Goal: Information Seeking & Learning: Compare options

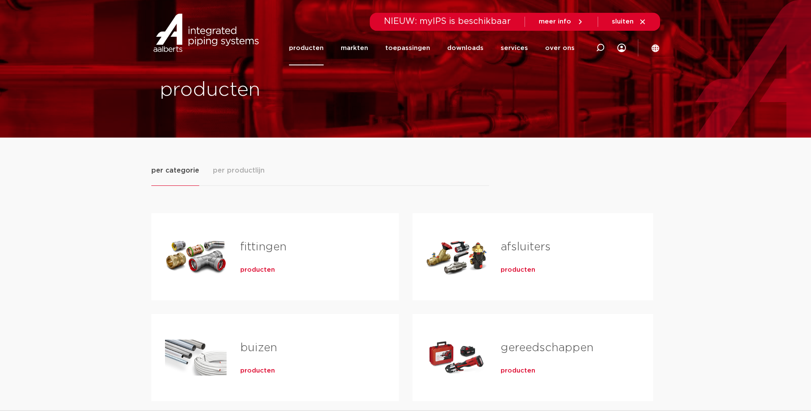
click at [250, 269] on span "producten" at bounding box center [257, 270] width 35 height 9
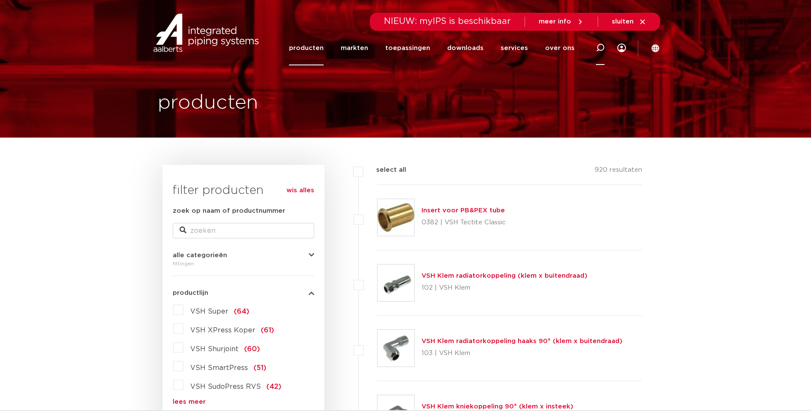
click at [599, 48] on icon at bounding box center [600, 48] width 9 height 9
type input "flens"
click button "Zoeken" at bounding box center [0, 0] width 0 height 0
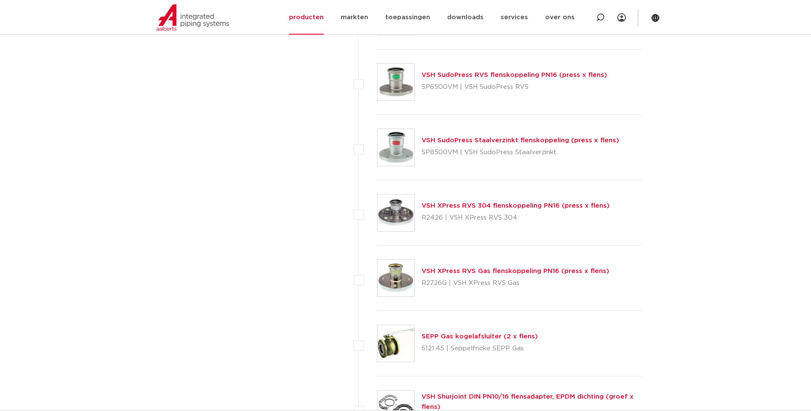
scroll to position [1239, 0]
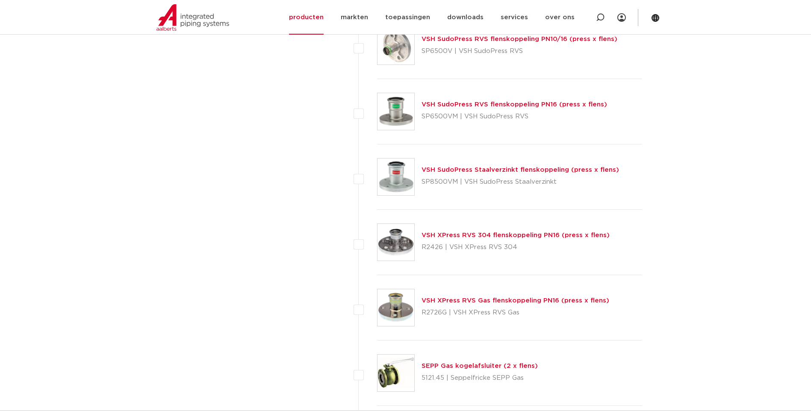
click at [449, 235] on link "VSH XPress RVS 304 flenskoppeling PN16 (press x flens)" at bounding box center [515, 235] width 188 height 6
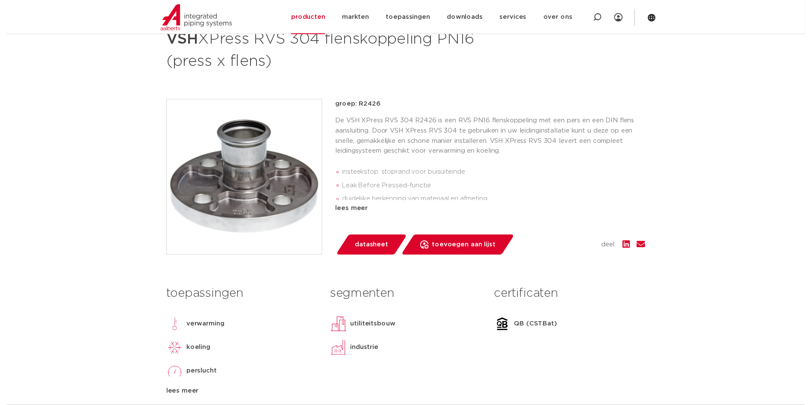
scroll to position [171, 0]
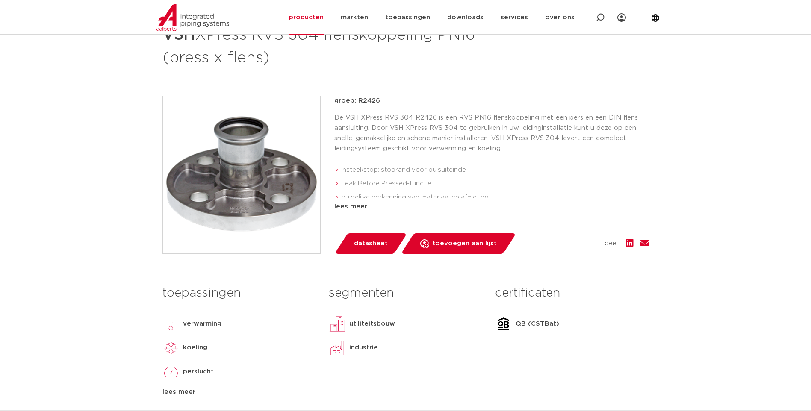
click at [367, 243] on span "datasheet" at bounding box center [371, 244] width 34 height 14
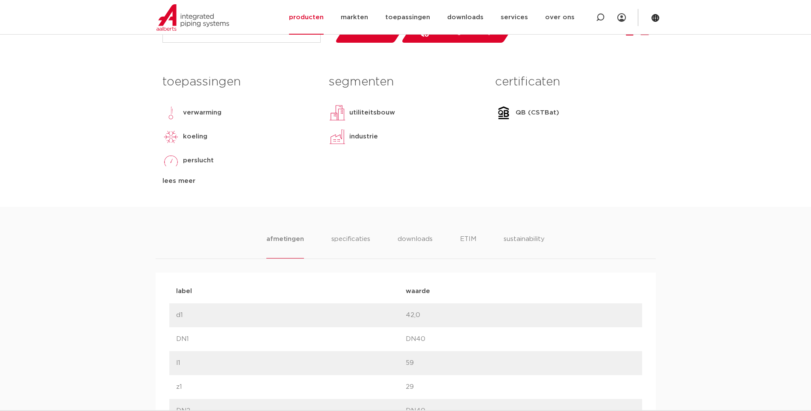
scroll to position [385, 0]
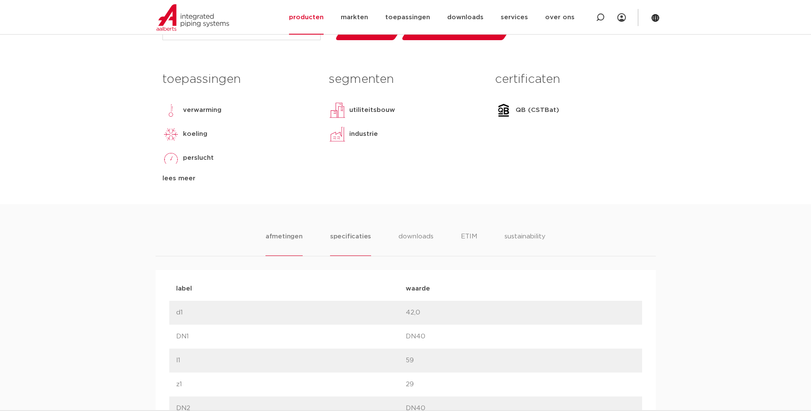
click at [342, 237] on li "specificaties" at bounding box center [350, 244] width 41 height 24
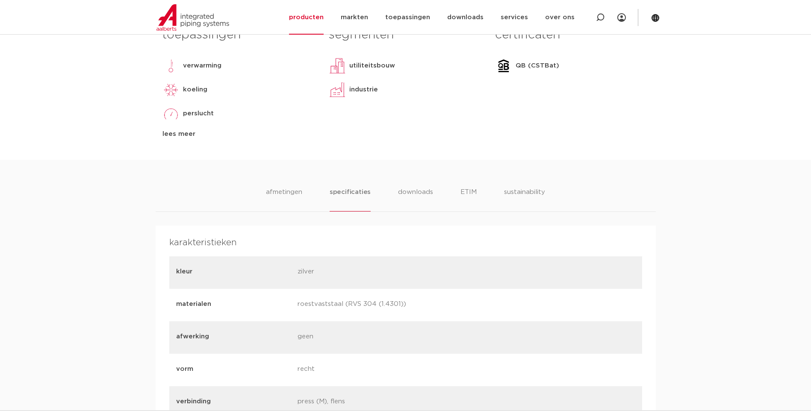
scroll to position [427, 0]
drag, startPoint x: 339, startPoint y: 277, endPoint x: 333, endPoint y: 276, distance: 6.2
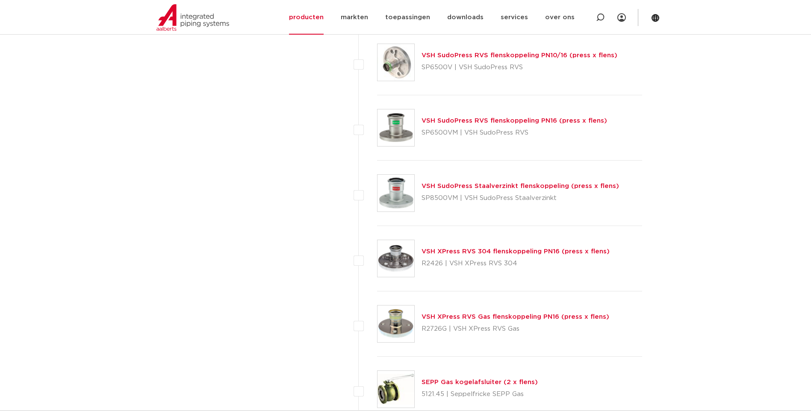
scroll to position [1239, 0]
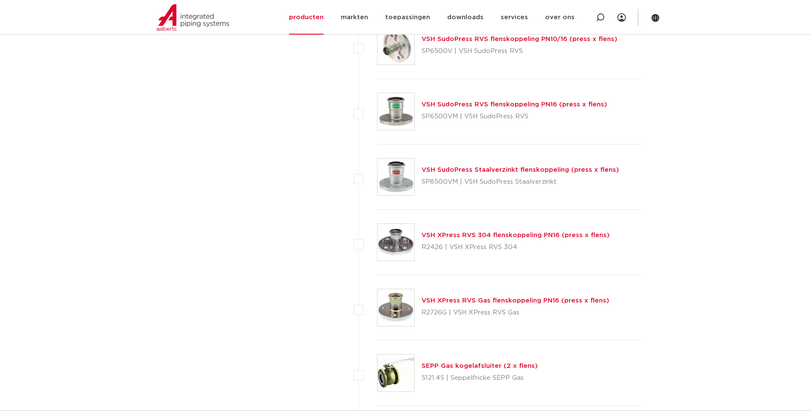
click at [467, 105] on link "VSH SudoPress RVS flenskoppeling PN16 (press x flens)" at bounding box center [513, 104] width 185 height 6
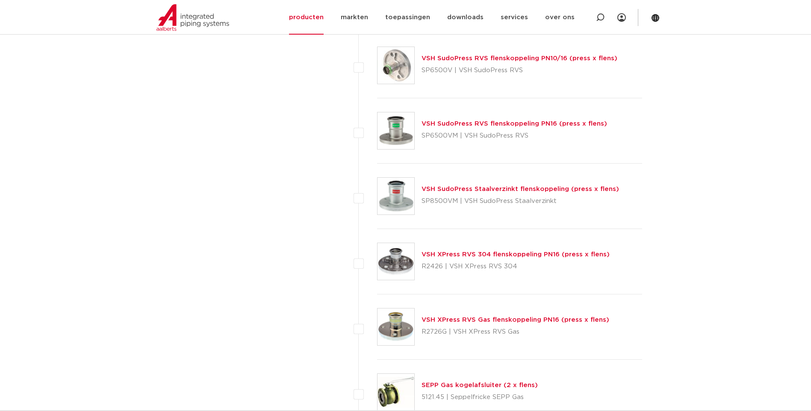
scroll to position [1239, 0]
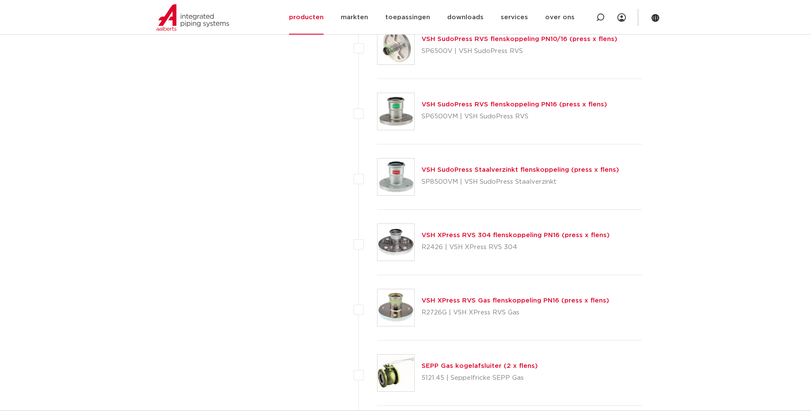
click at [467, 235] on link "VSH XPress RVS 304 flenskoppeling PN16 (press x flens)" at bounding box center [515, 235] width 188 height 6
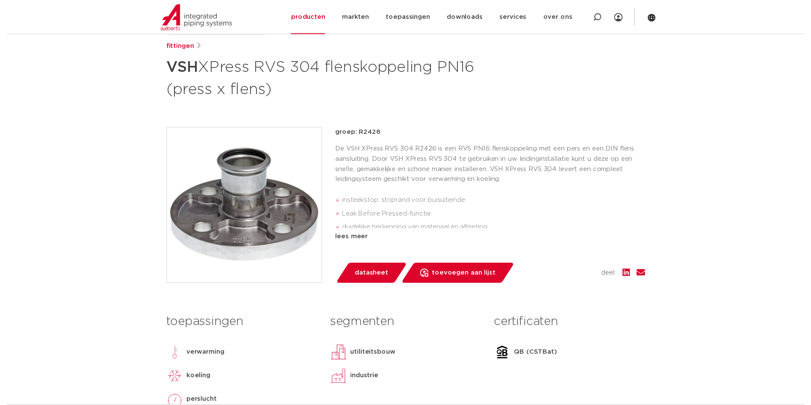
scroll to position [128, 0]
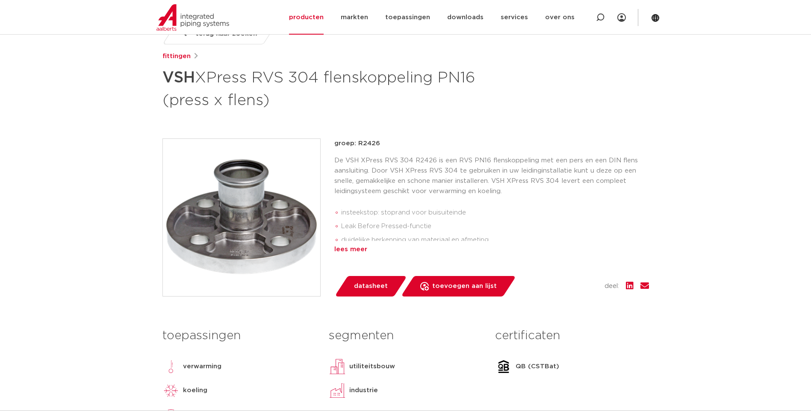
click at [352, 250] on div "lees meer" at bounding box center [491, 249] width 314 height 10
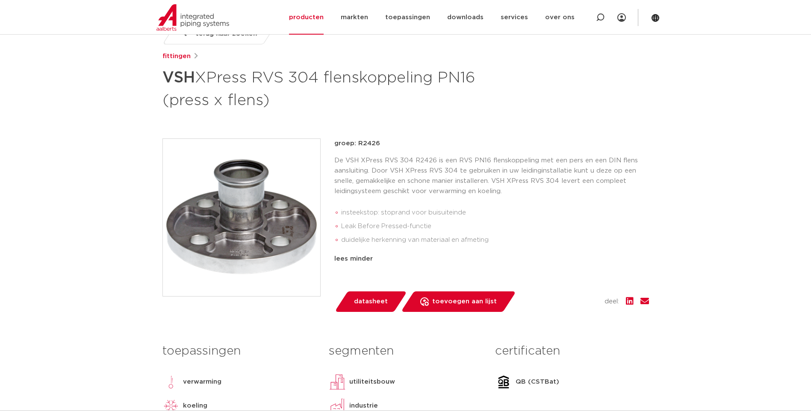
click at [366, 302] on span "datasheet" at bounding box center [371, 302] width 34 height 14
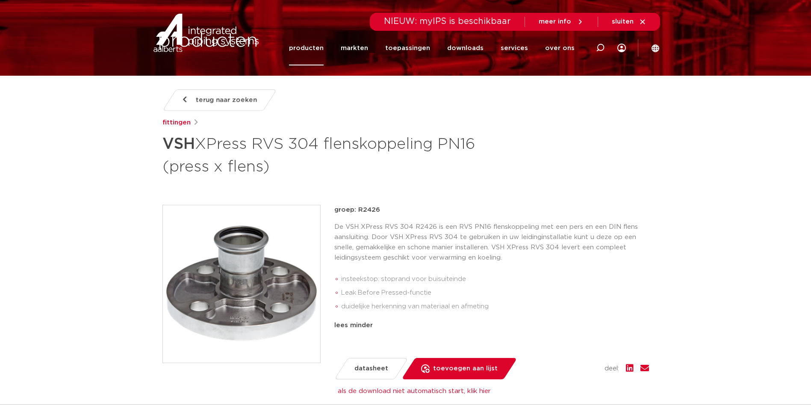
scroll to position [0, 0]
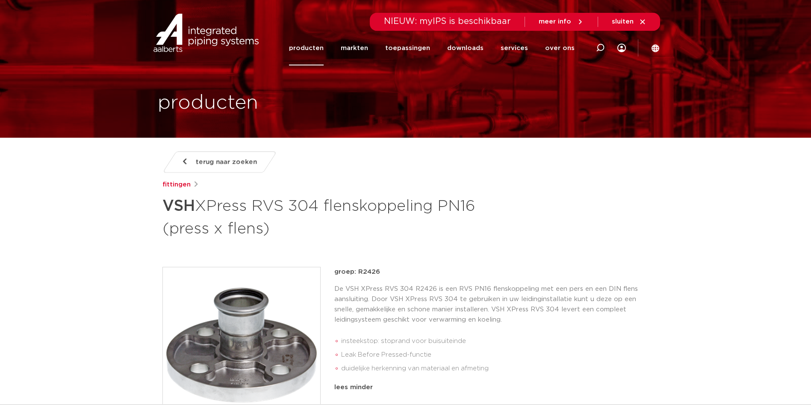
click at [314, 49] on link "producten" at bounding box center [306, 48] width 35 height 35
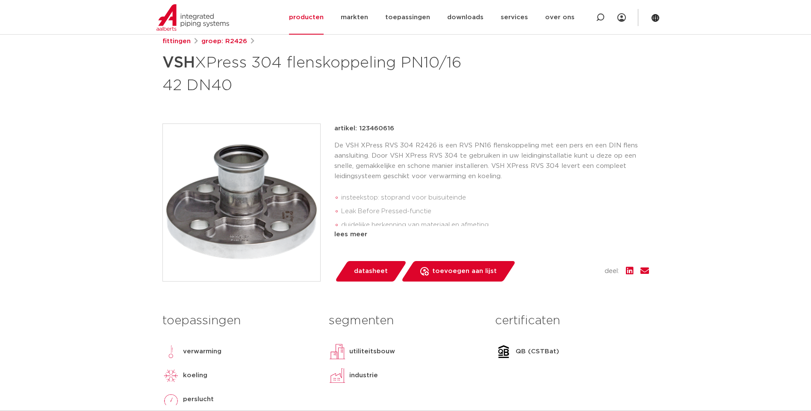
scroll to position [171, 0]
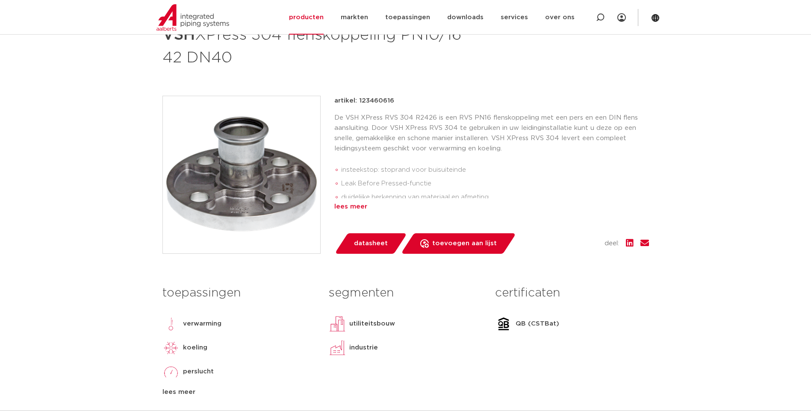
click at [344, 205] on div "lees meer" at bounding box center [491, 207] width 314 height 10
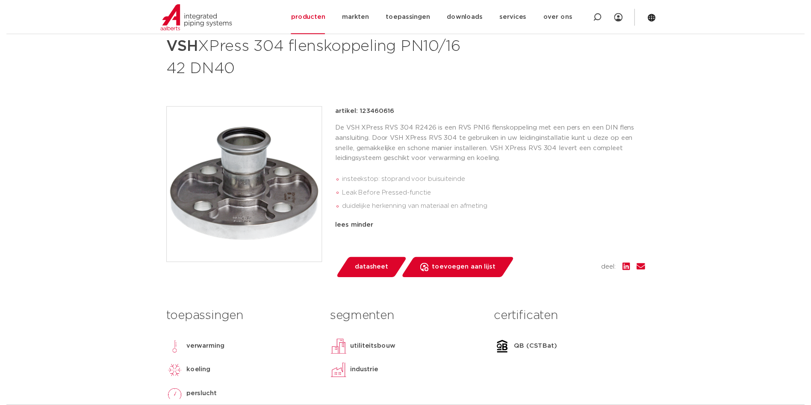
scroll to position [156, 0]
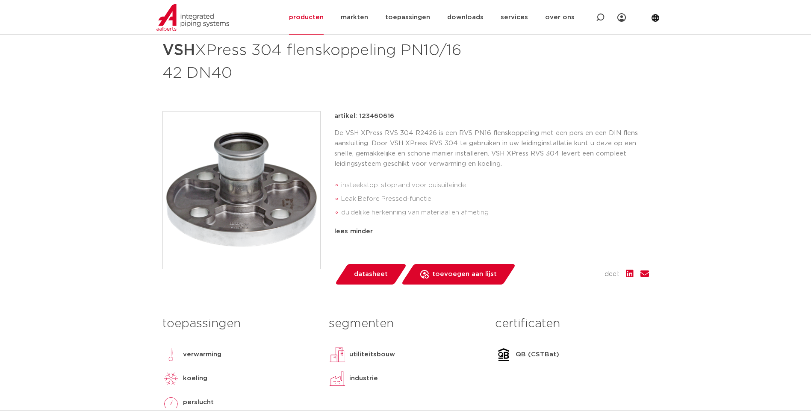
click at [368, 277] on span "datasheet" at bounding box center [371, 274] width 34 height 14
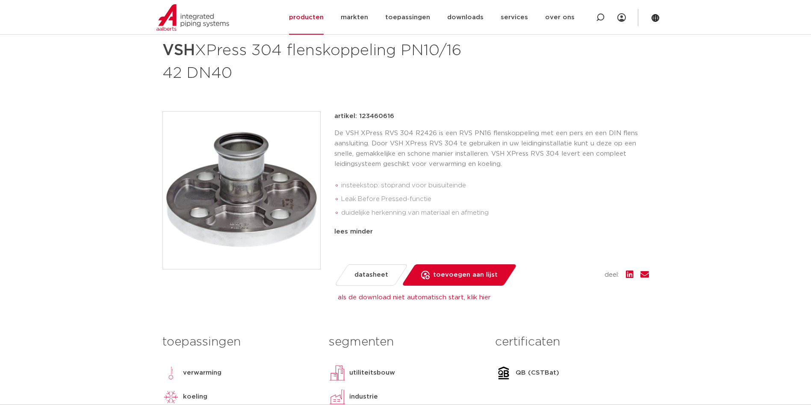
drag, startPoint x: 394, startPoint y: 117, endPoint x: 358, endPoint y: 121, distance: 35.3
click at [358, 121] on div "artikel: 123460616" at bounding box center [491, 116] width 314 height 10
copy p "123460616"
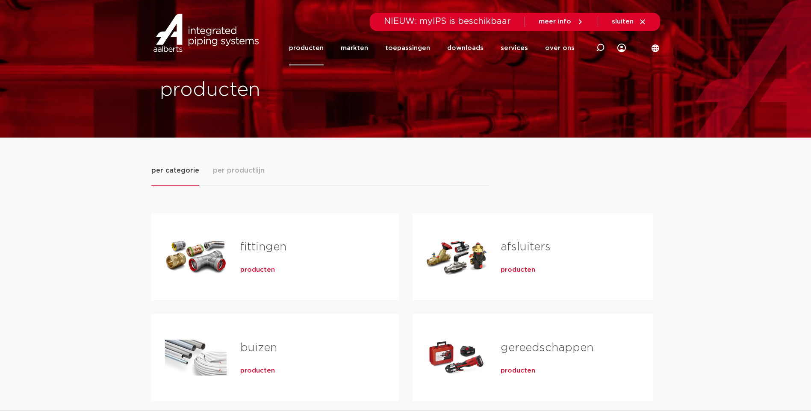
click at [254, 269] on span "producten" at bounding box center [257, 270] width 35 height 9
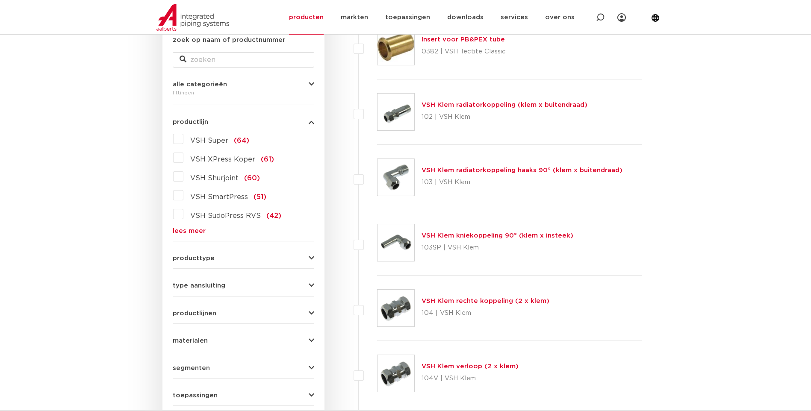
scroll to position [176, 0]
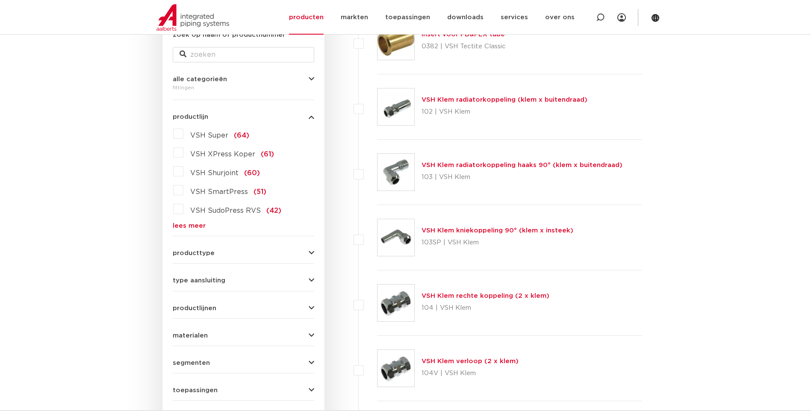
click at [188, 223] on link "lees meer" at bounding box center [243, 226] width 141 height 6
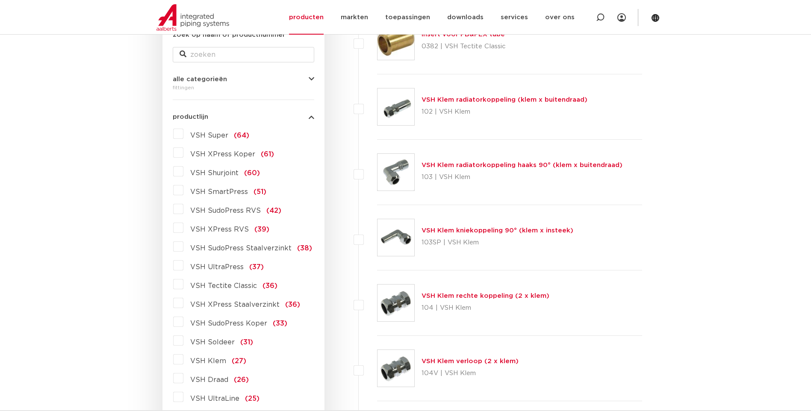
click at [183, 228] on label "VSH XPress RVS (39)" at bounding box center [226, 228] width 86 height 14
click at [0, 0] on input "VSH XPress RVS (39)" at bounding box center [0, 0] width 0 height 0
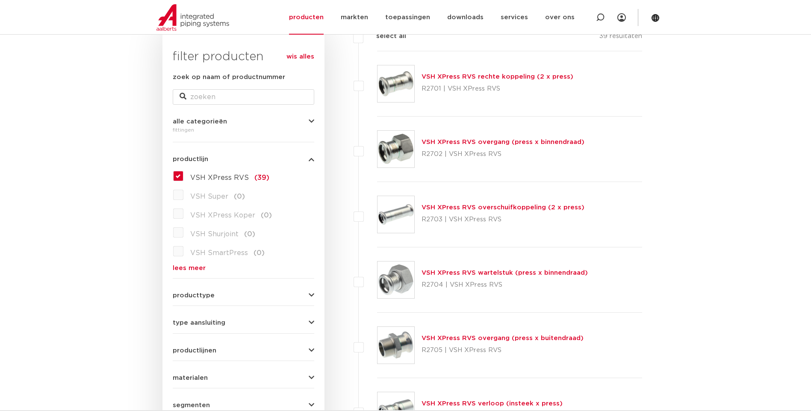
scroll to position [133, 0]
click at [461, 209] on link "VSH XPress RVS overschuifkoppeling (2 x press)" at bounding box center [502, 208] width 163 height 6
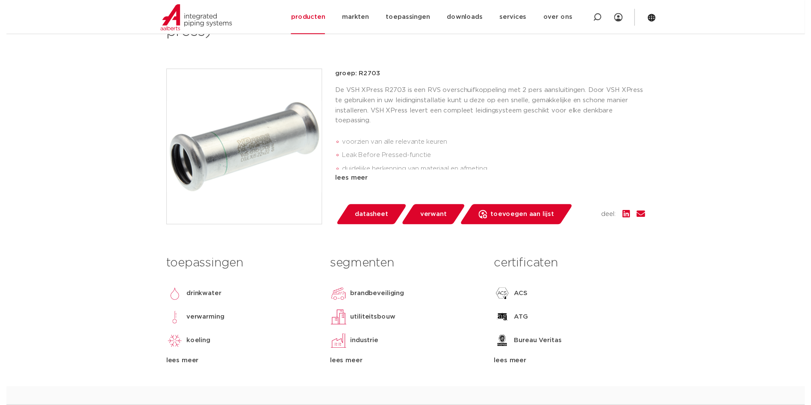
scroll to position [171, 0]
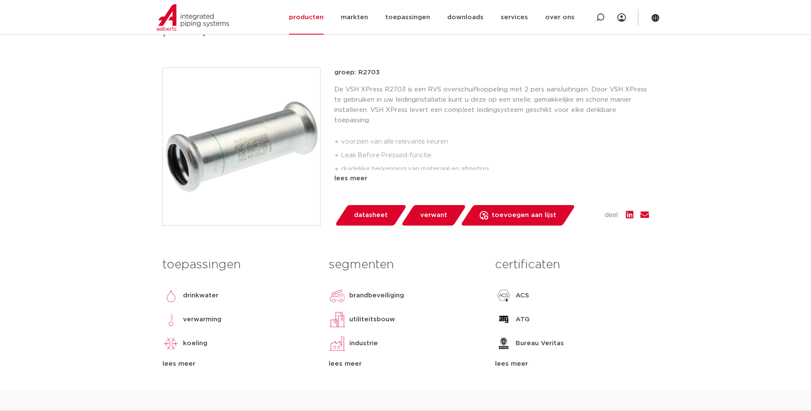
click at [363, 216] on span "datasheet" at bounding box center [371, 216] width 34 height 14
click at [309, 18] on link "producten" at bounding box center [306, 17] width 35 height 35
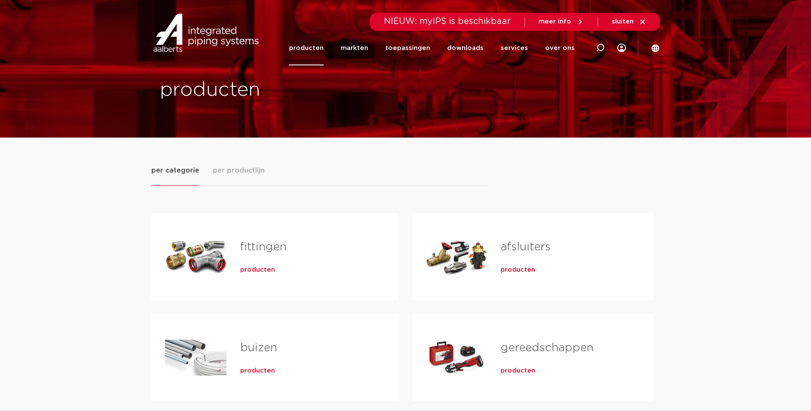
click at [247, 270] on span "producten" at bounding box center [257, 270] width 35 height 9
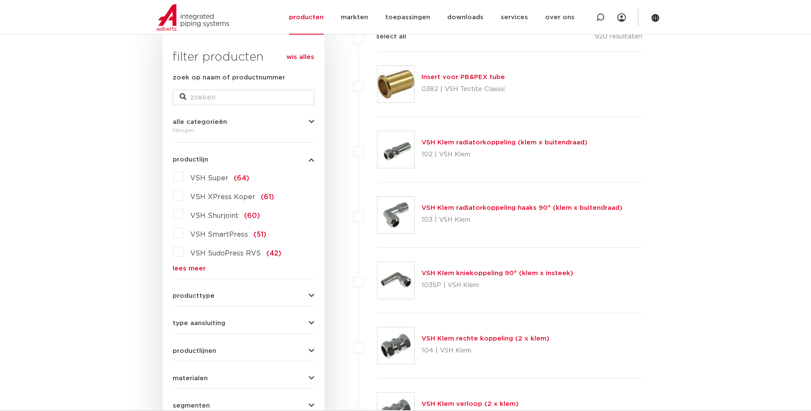
click at [193, 267] on link "lees meer" at bounding box center [243, 268] width 141 height 6
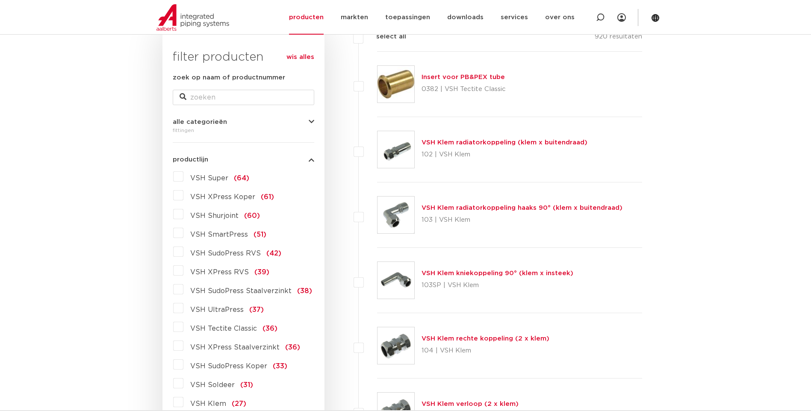
click at [183, 254] on label "VSH SudoPress RVS (42)" at bounding box center [232, 252] width 98 height 14
click at [0, 0] on input "VSH SudoPress RVS (42)" at bounding box center [0, 0] width 0 height 0
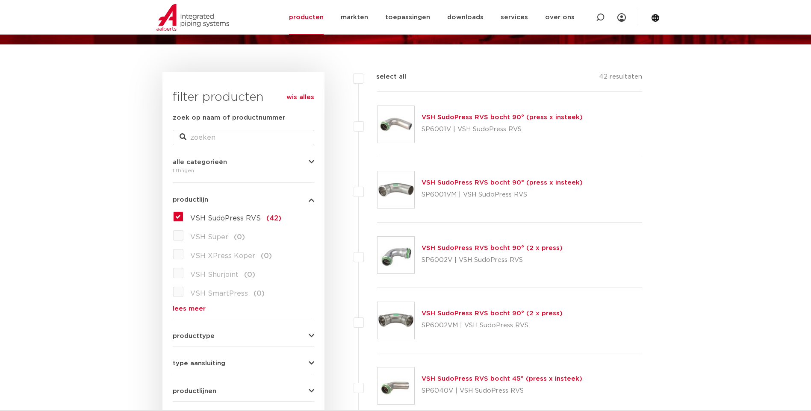
scroll to position [91, 0]
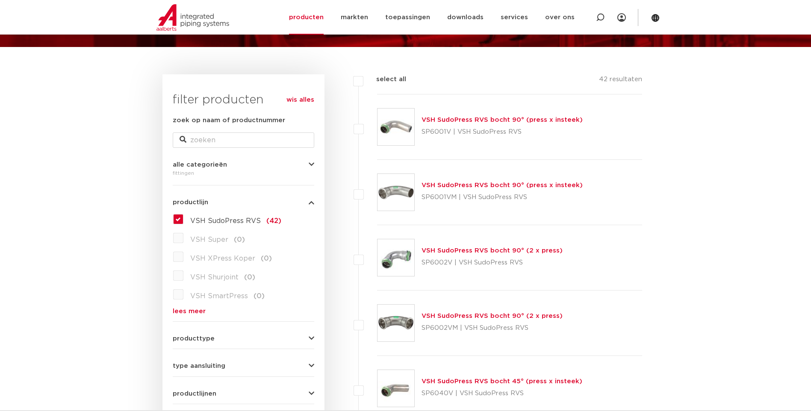
click at [183, 221] on label "VSH SudoPress RVS (42)" at bounding box center [232, 219] width 98 height 14
click at [0, 0] on input "VSH SudoPress RVS (42)" at bounding box center [0, 0] width 0 height 0
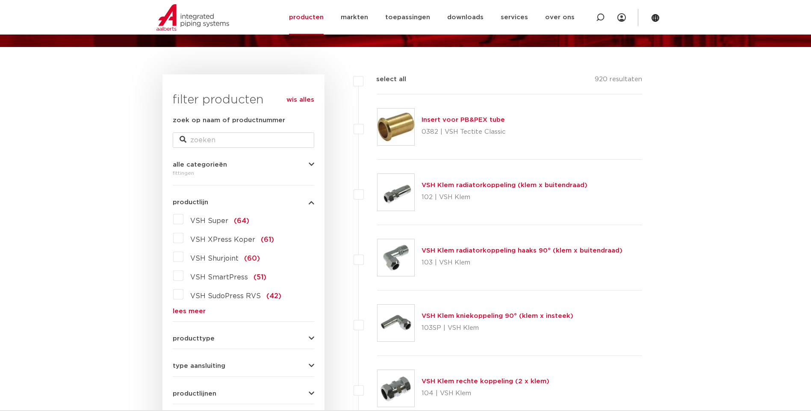
click at [184, 313] on link "lees meer" at bounding box center [243, 311] width 141 height 6
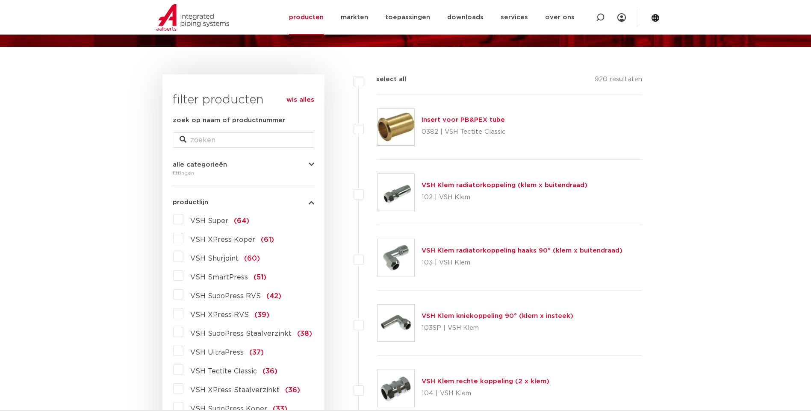
click at [183, 313] on label "VSH XPress RVS (39)" at bounding box center [226, 313] width 86 height 14
click at [0, 0] on input "VSH XPress RVS (39)" at bounding box center [0, 0] width 0 height 0
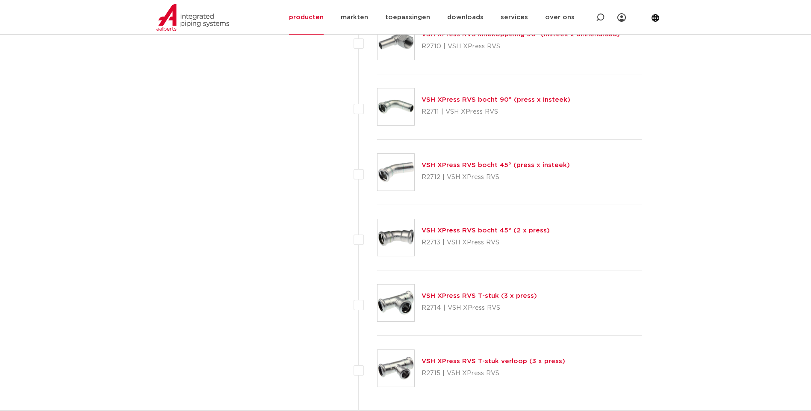
scroll to position [689, 0]
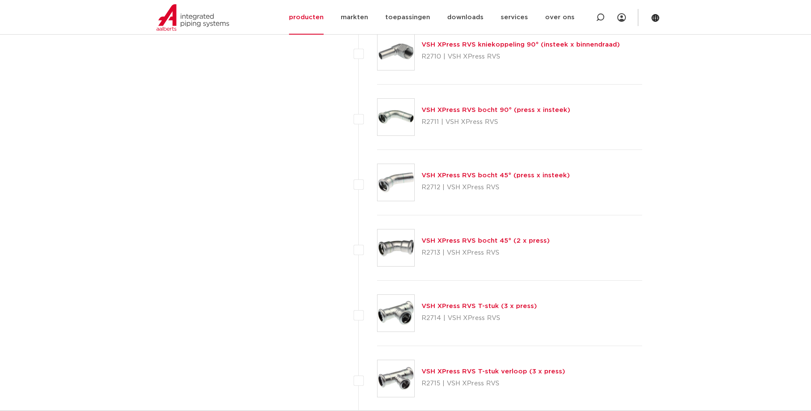
click at [443, 174] on link "VSH XPress RVS bocht 45° (press x insteek)" at bounding box center [495, 175] width 148 height 6
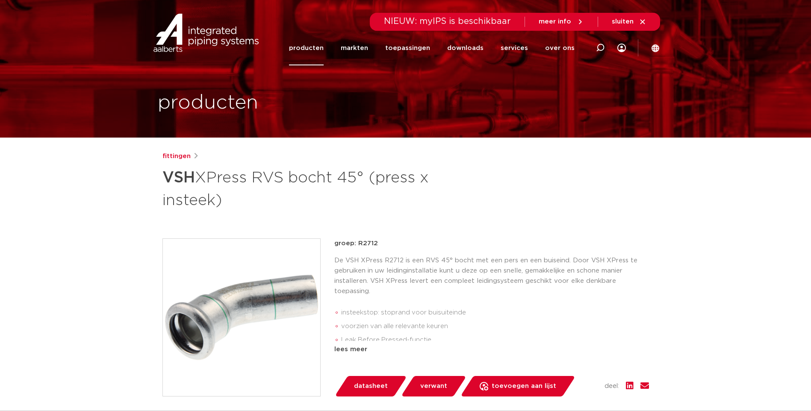
click at [369, 386] on span "datasheet" at bounding box center [371, 386] width 34 height 14
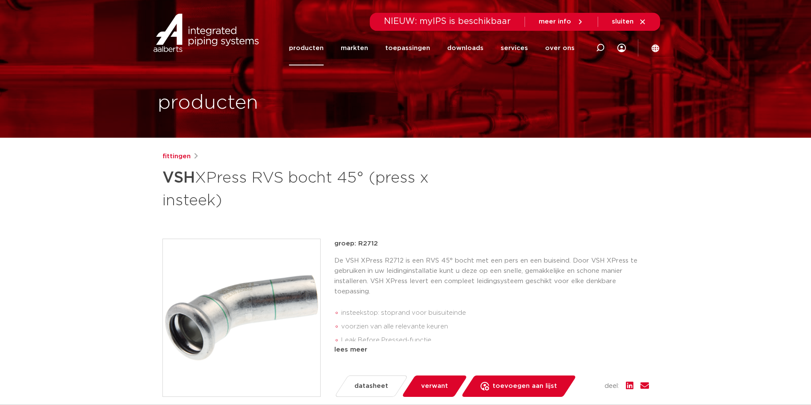
click at [311, 47] on link "producten" at bounding box center [306, 48] width 35 height 35
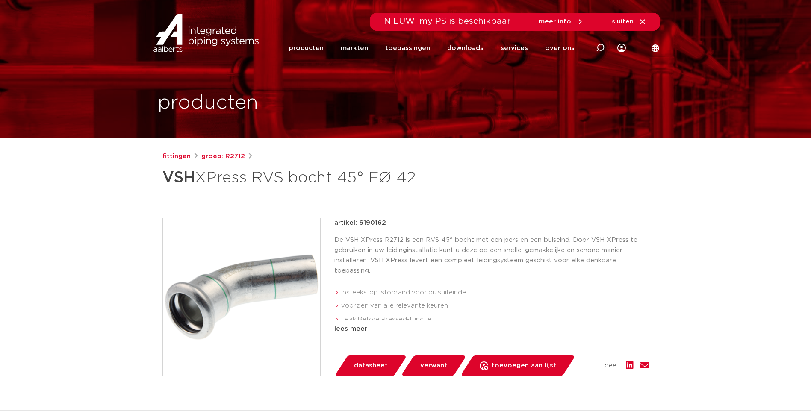
drag, startPoint x: 384, startPoint y: 224, endPoint x: 358, endPoint y: 226, distance: 26.5
click at [358, 226] on div "artikel: 6190162" at bounding box center [491, 223] width 314 height 10
copy p "6190162"
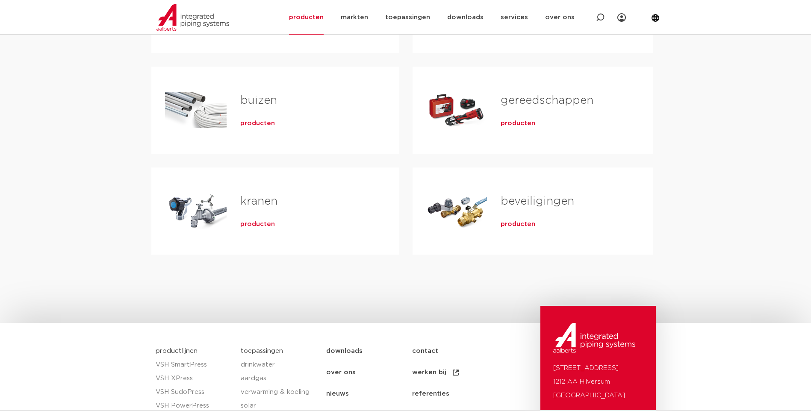
scroll to position [141, 0]
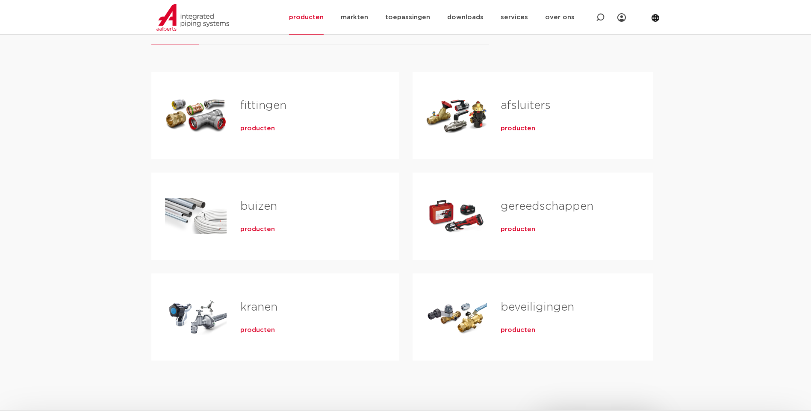
click at [255, 129] on span "producten" at bounding box center [257, 128] width 35 height 9
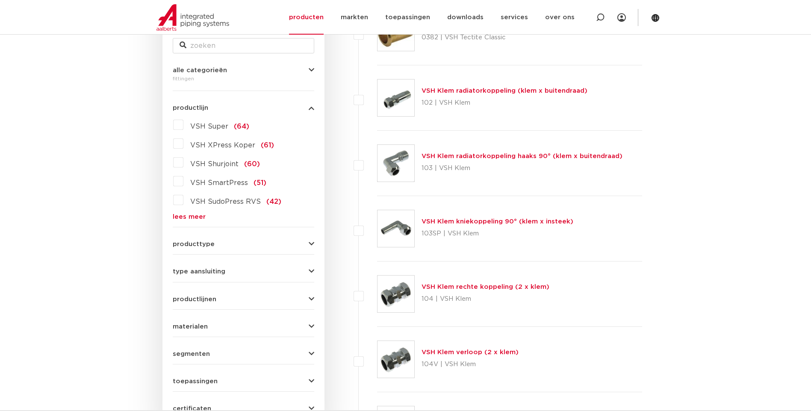
scroll to position [176, 0]
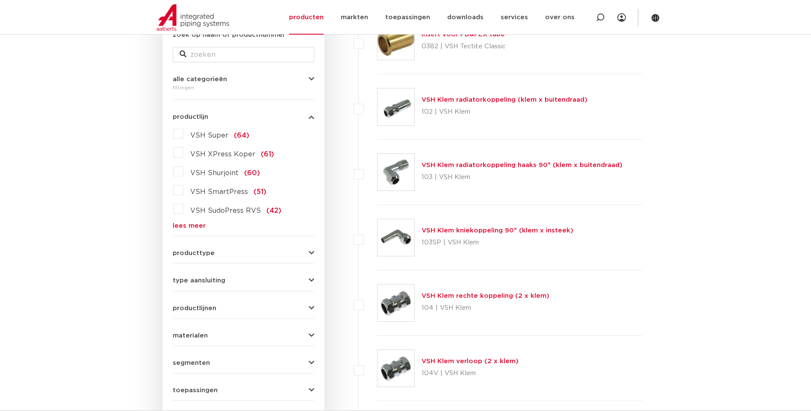
click at [193, 225] on link "lees meer" at bounding box center [243, 226] width 141 height 6
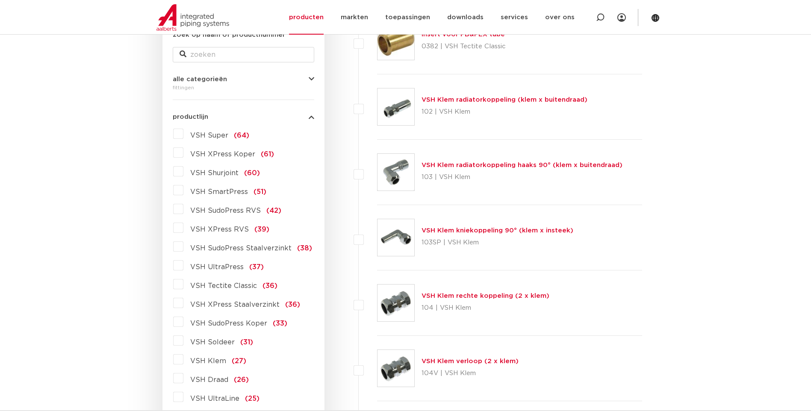
click at [183, 230] on label "VSH XPress RVS (39)" at bounding box center [226, 228] width 86 height 14
click at [0, 0] on input "VSH XPress RVS (39)" at bounding box center [0, 0] width 0 height 0
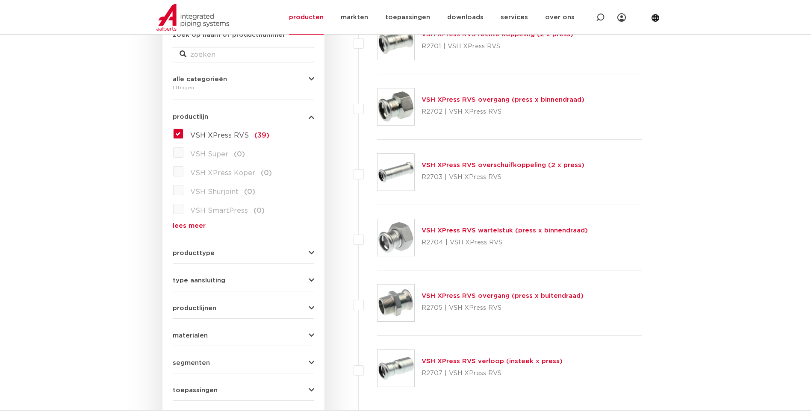
click at [451, 296] on link "VSH XPress RVS overgang (press x buitendraad)" at bounding box center [502, 296] width 162 height 6
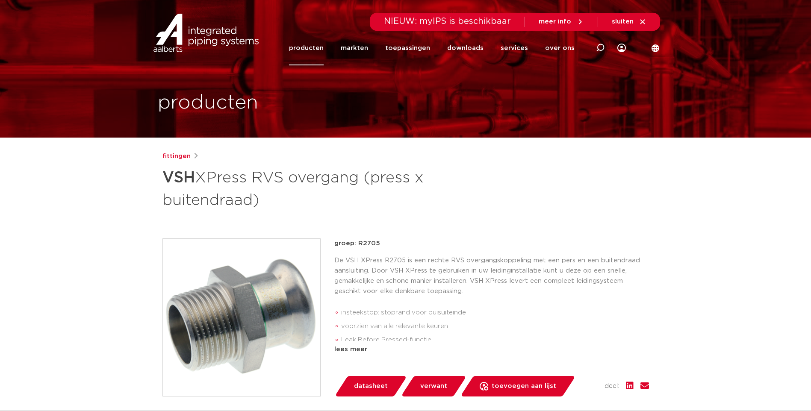
click at [367, 387] on span "datasheet" at bounding box center [371, 386] width 34 height 14
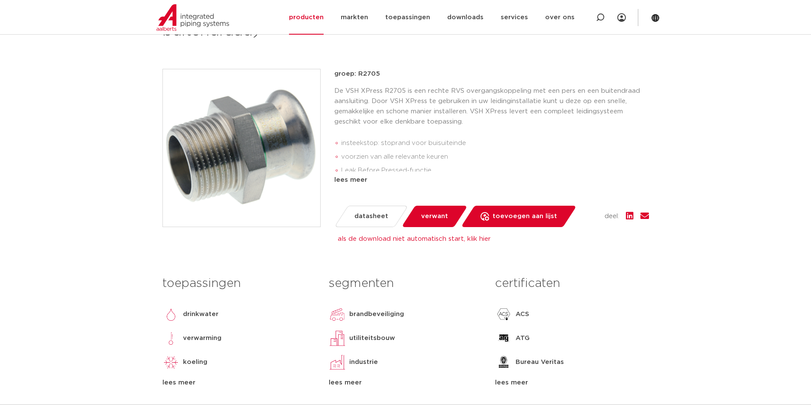
scroll to position [171, 0]
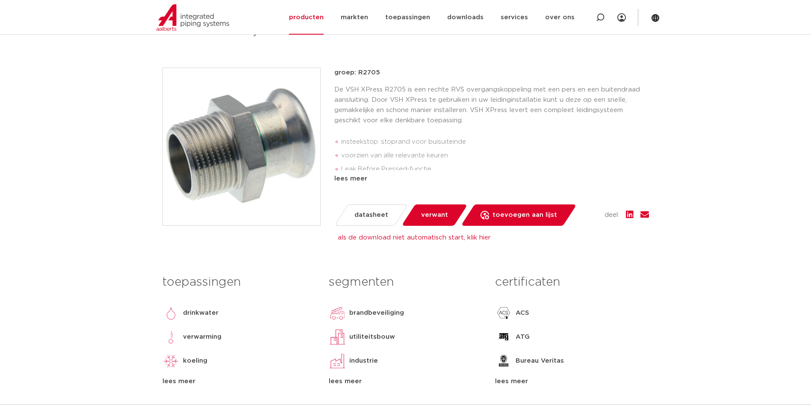
click at [360, 218] on span "datasheet" at bounding box center [371, 215] width 34 height 14
click at [311, 20] on link "producten" at bounding box center [306, 17] width 35 height 35
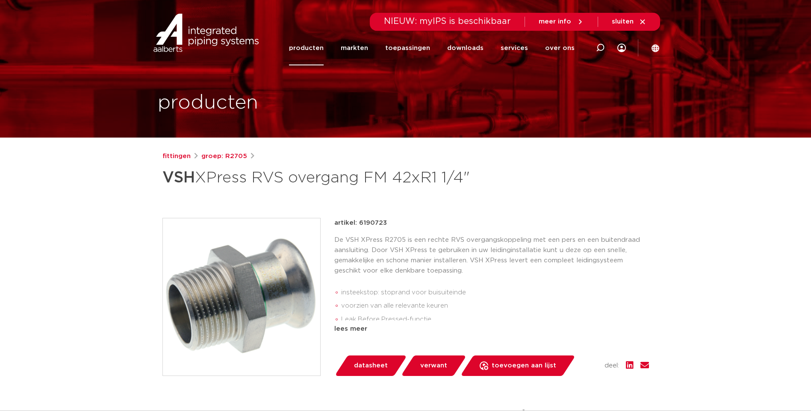
drag, startPoint x: 385, startPoint y: 223, endPoint x: 358, endPoint y: 225, distance: 26.5
click at [358, 225] on p "artikel: 6190723" at bounding box center [360, 223] width 53 height 10
copy p "6190723"
drag, startPoint x: 386, startPoint y: 223, endPoint x: 359, endPoint y: 224, distance: 27.4
click at [359, 224] on div "artikel: 6190734" at bounding box center [491, 223] width 314 height 10
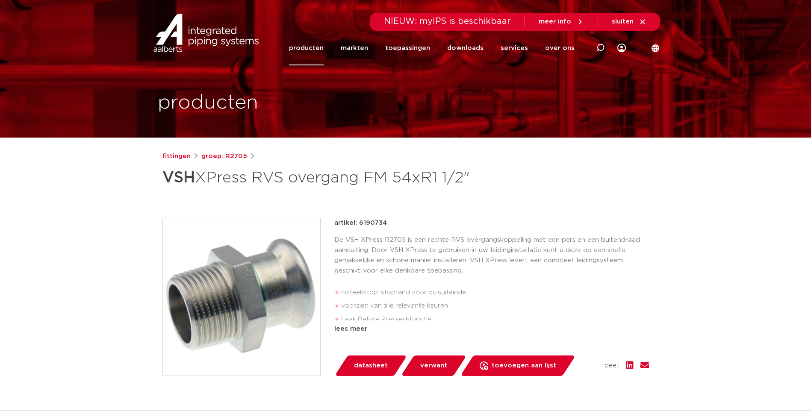
copy p "6190734"
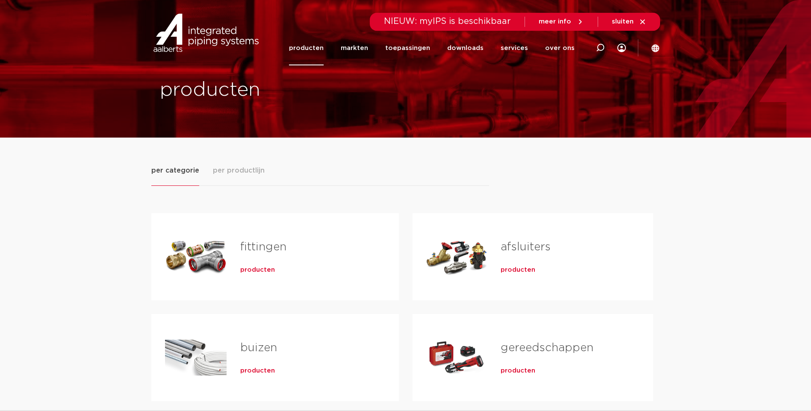
click at [253, 269] on span "producten" at bounding box center [257, 270] width 35 height 9
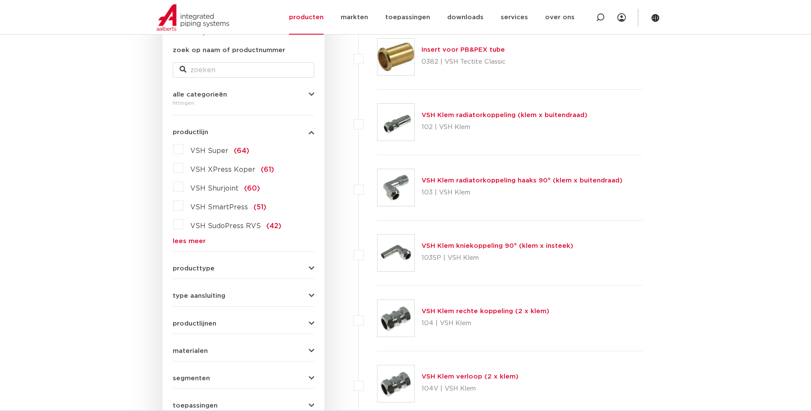
scroll to position [171, 0]
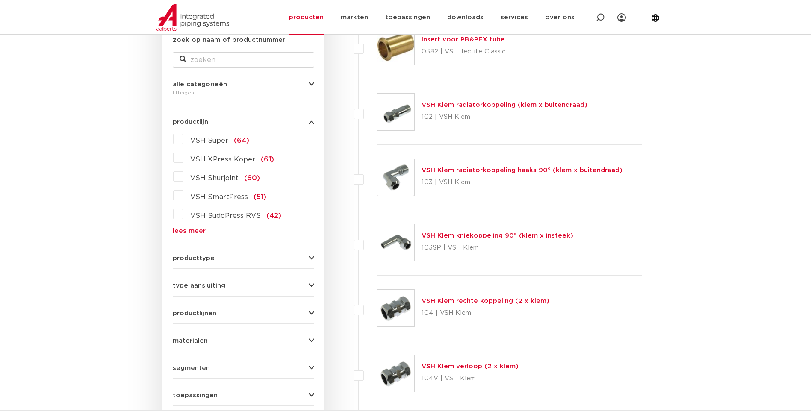
click at [189, 233] on link "lees meer" at bounding box center [243, 231] width 141 height 6
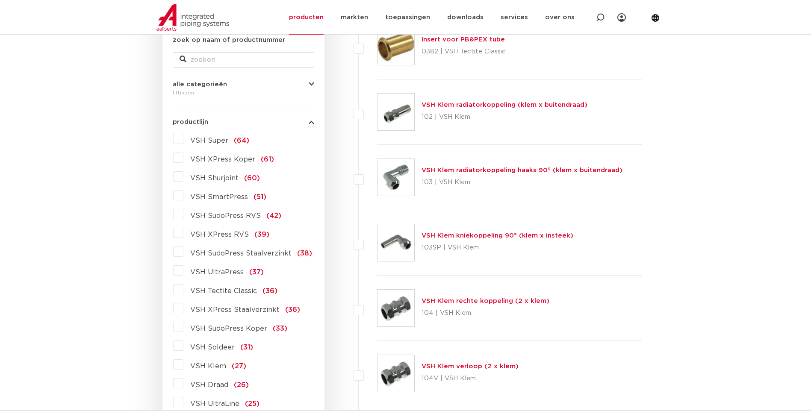
click at [183, 236] on label "VSH XPress RVS (39)" at bounding box center [226, 233] width 86 height 14
click at [0, 0] on input "VSH XPress RVS (39)" at bounding box center [0, 0] width 0 height 0
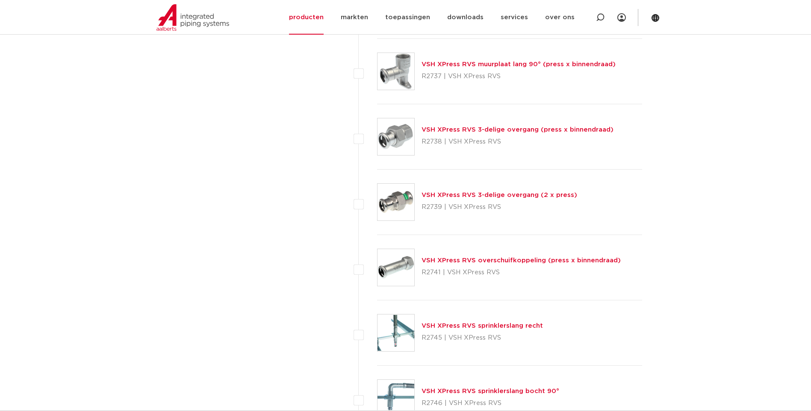
scroll to position [1923, 0]
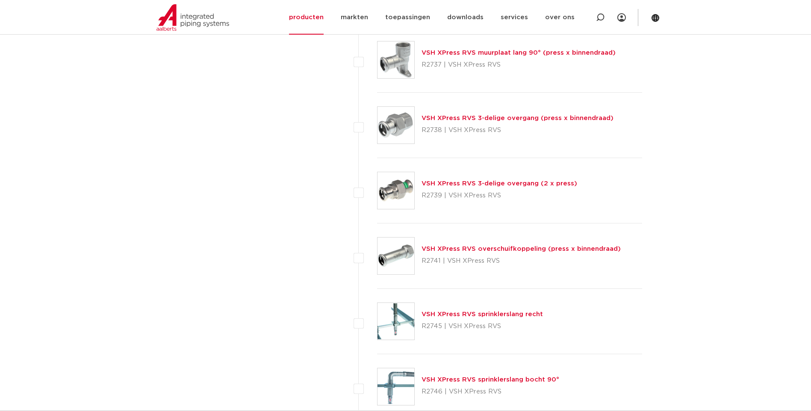
click at [450, 119] on link "VSH XPress RVS 3-delige overgang (press x binnendraad)" at bounding box center [517, 118] width 192 height 6
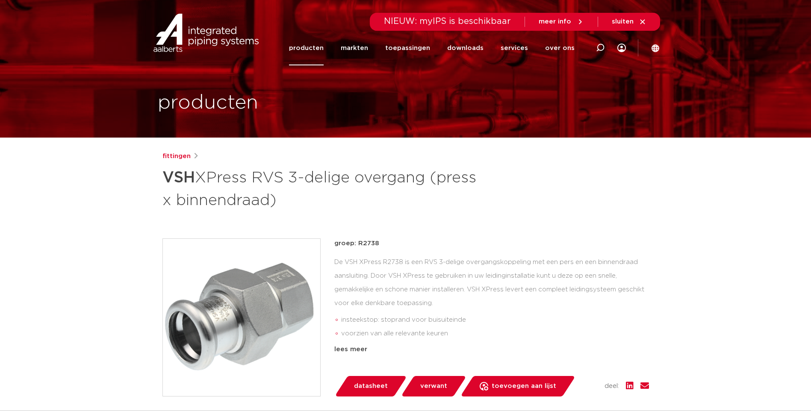
click at [369, 388] on span "datasheet" at bounding box center [371, 386] width 34 height 14
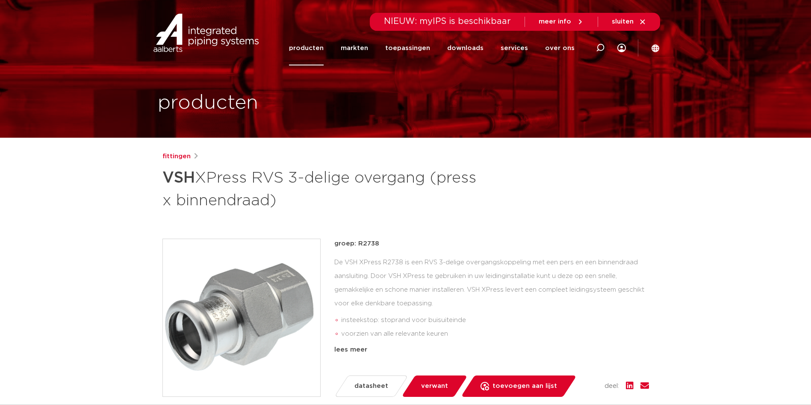
click at [318, 44] on link "producten" at bounding box center [306, 48] width 35 height 35
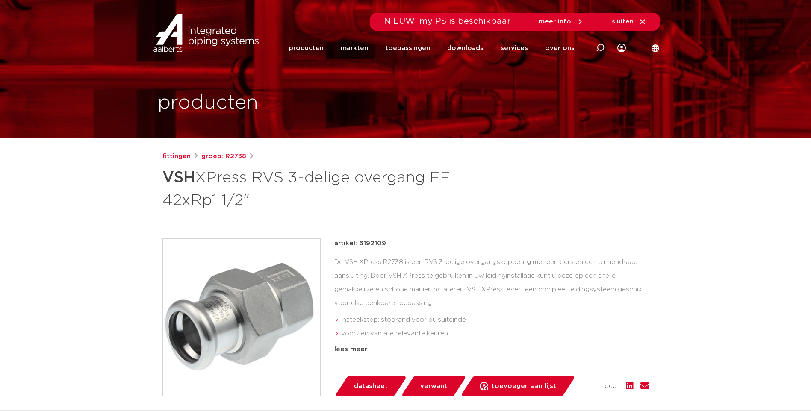
drag, startPoint x: 384, startPoint y: 243, endPoint x: 359, endPoint y: 244, distance: 24.8
click at [359, 244] on p "artikel: 6192109" at bounding box center [360, 243] width 52 height 10
copy p "6192109"
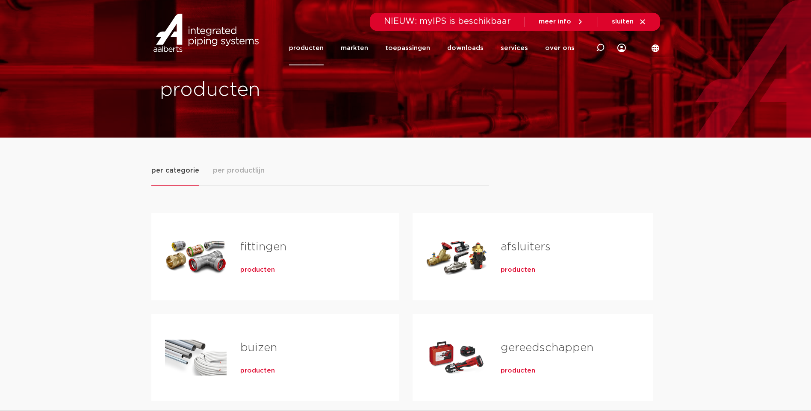
click at [257, 273] on span "producten" at bounding box center [257, 270] width 35 height 9
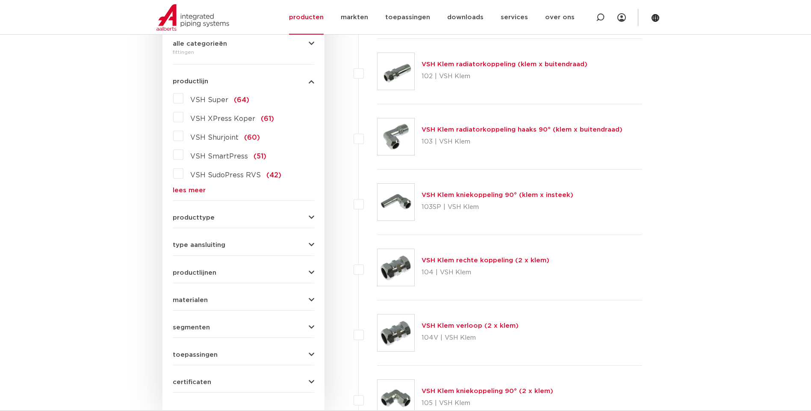
scroll to position [43, 0]
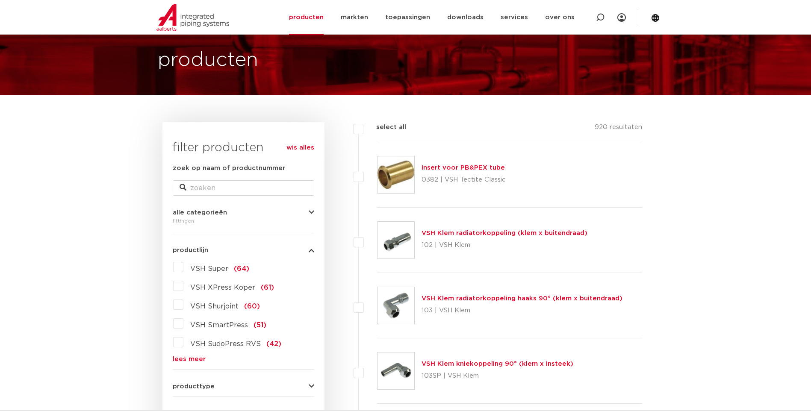
click at [192, 359] on link "lees meer" at bounding box center [243, 359] width 141 height 6
click at [183, 362] on label "VSH XPress RVS (39)" at bounding box center [226, 361] width 86 height 14
click at [0, 0] on input "VSH XPress RVS (39)" at bounding box center [0, 0] width 0 height 0
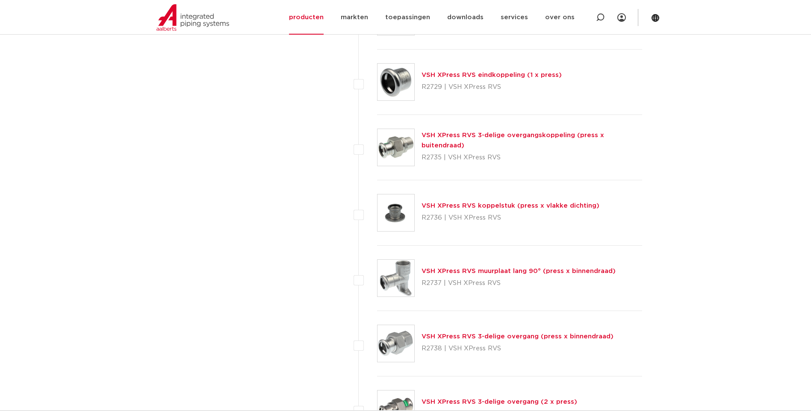
scroll to position [1666, 0]
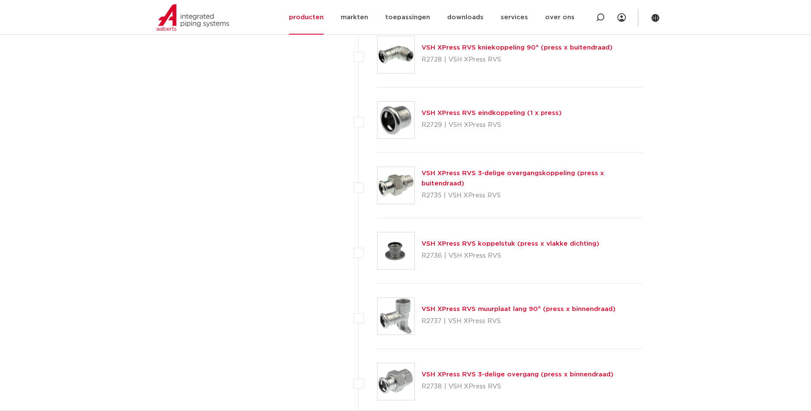
click at [459, 179] on link "VSH XPress RVS 3-delige overgangskoppeling (press x buitendraad)" at bounding box center [512, 178] width 182 height 17
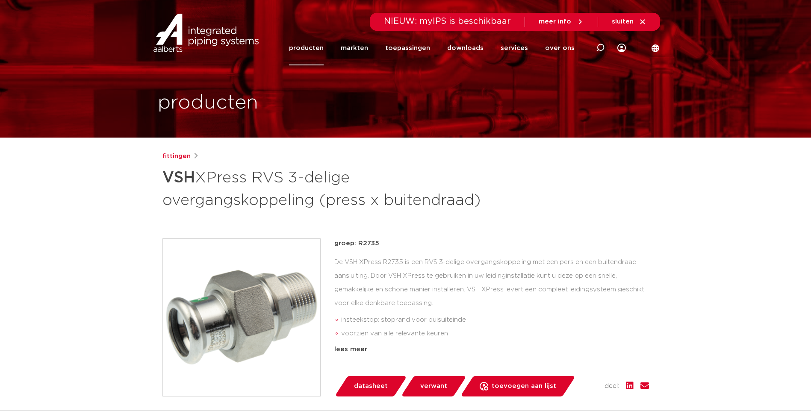
click at [373, 387] on span "datasheet" at bounding box center [371, 386] width 34 height 14
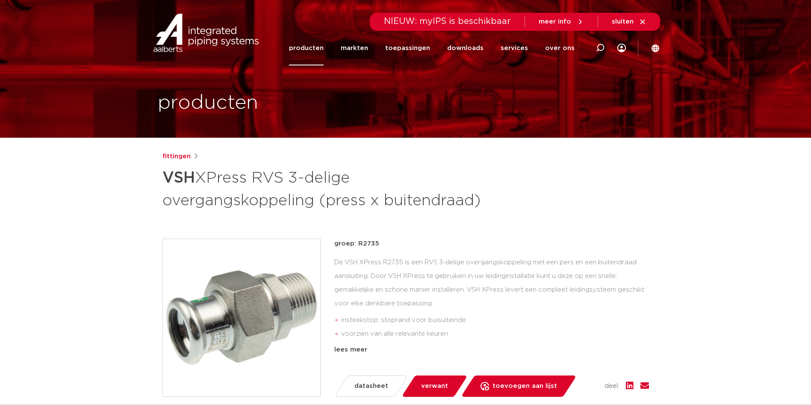
click at [316, 43] on link "producten" at bounding box center [306, 48] width 35 height 35
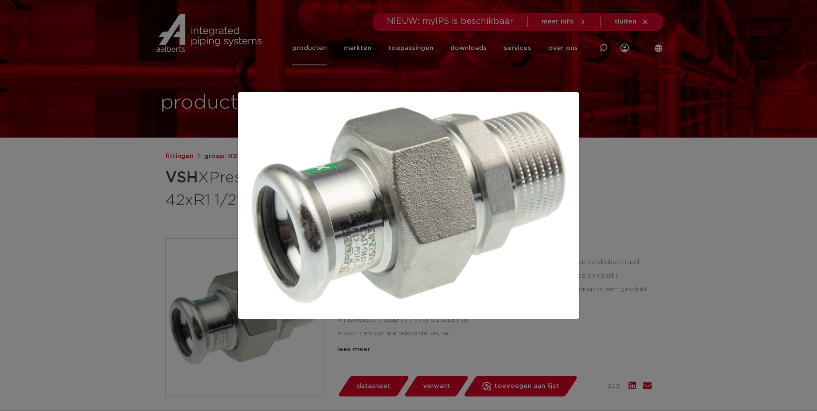
click at [655, 217] on div at bounding box center [408, 205] width 817 height 411
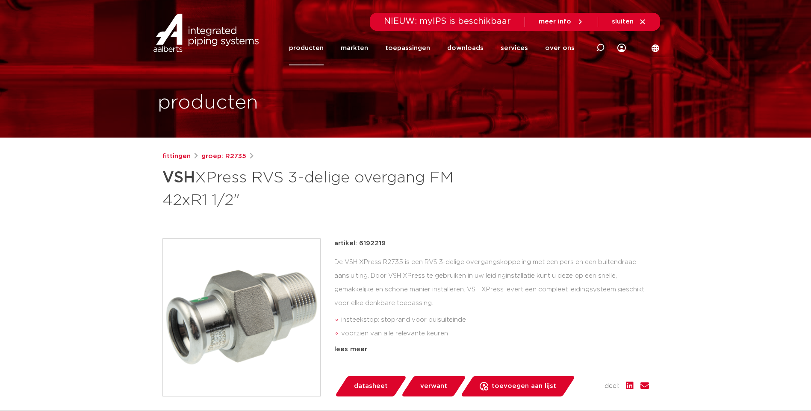
click at [371, 381] on span "datasheet" at bounding box center [371, 386] width 34 height 14
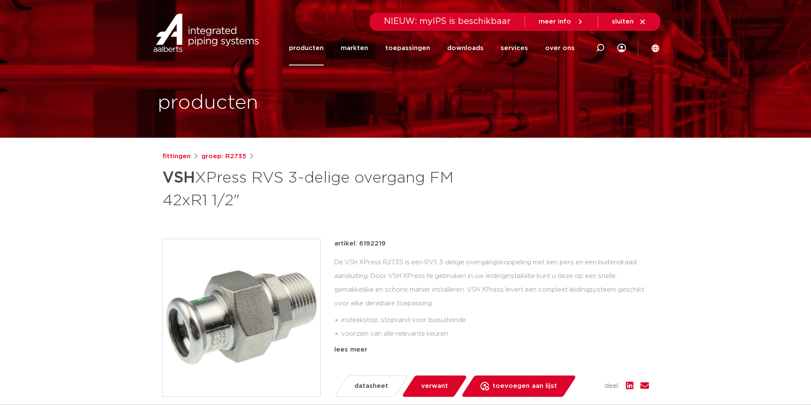
drag, startPoint x: 385, startPoint y: 244, endPoint x: 378, endPoint y: 244, distance: 7.3
click at [385, 244] on div "artikel: 6192219" at bounding box center [491, 243] width 314 height 10
drag, startPoint x: 378, startPoint y: 244, endPoint x: 369, endPoint y: 244, distance: 9.0
click at [369, 244] on div "artikel: 6192219" at bounding box center [491, 243] width 314 height 10
copy div "6192219"
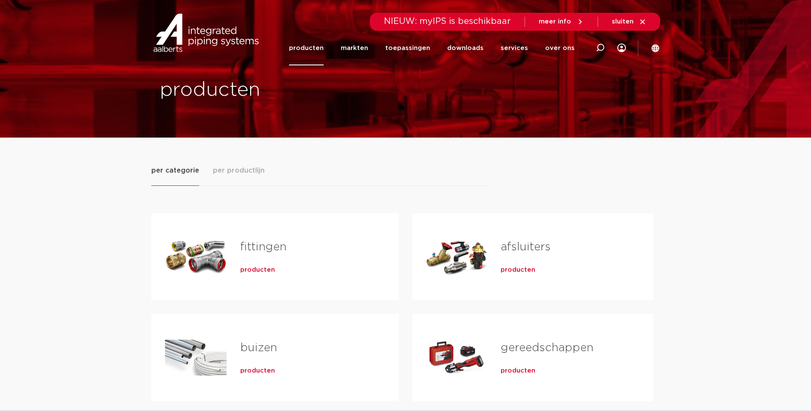
click at [514, 269] on span "producten" at bounding box center [517, 270] width 35 height 9
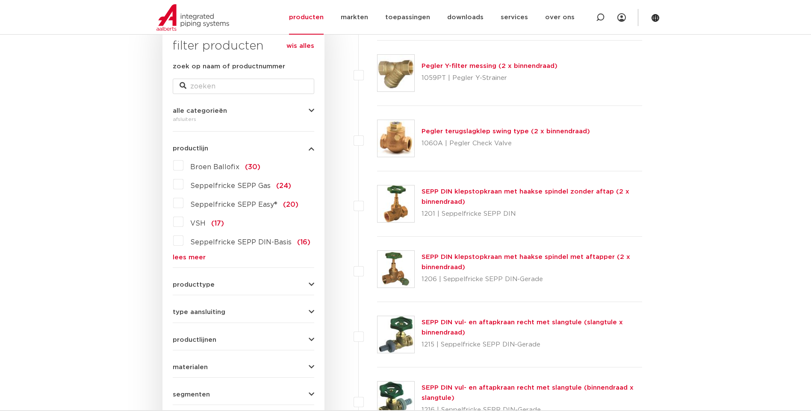
scroll to position [171, 0]
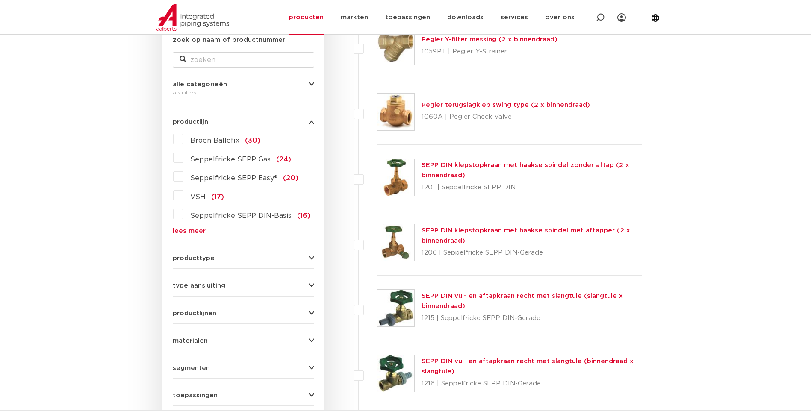
click at [183, 196] on label "VSH (17)" at bounding box center [203, 195] width 41 height 14
click at [0, 0] on input "VSH (17)" at bounding box center [0, 0] width 0 height 0
click at [183, 196] on label "VSH (17)" at bounding box center [203, 195] width 41 height 14
click at [0, 0] on input "VSH (17)" at bounding box center [0, 0] width 0 height 0
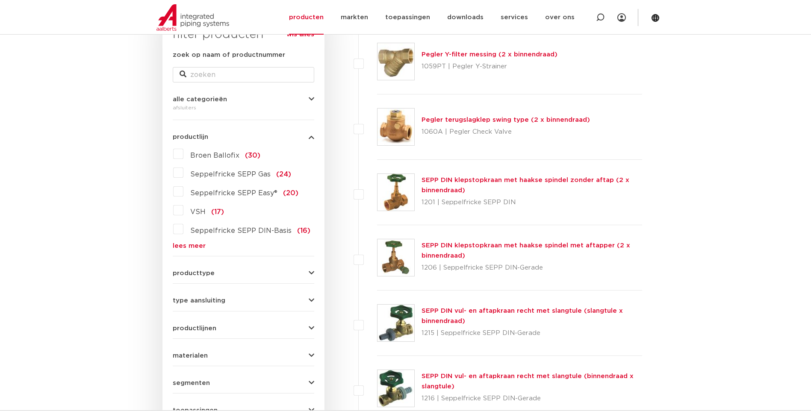
scroll to position [171, 0]
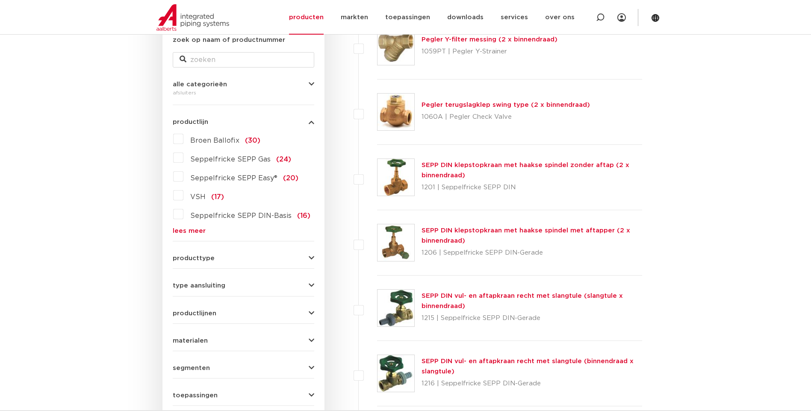
click at [183, 198] on label "VSH (17)" at bounding box center [203, 195] width 41 height 14
click at [0, 0] on input "VSH (17)" at bounding box center [0, 0] width 0 height 0
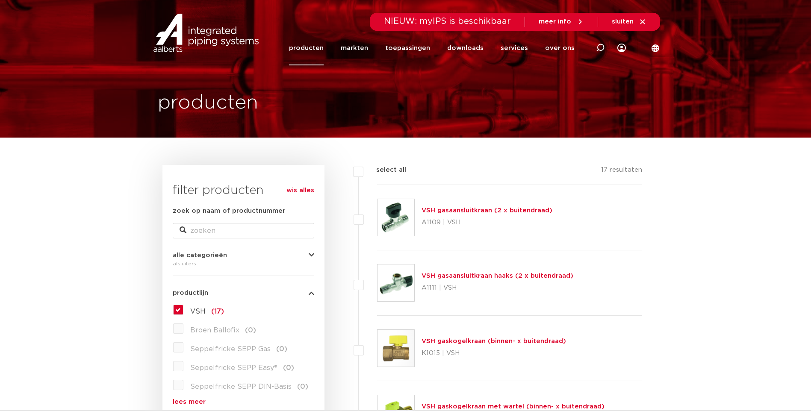
click at [309, 52] on link "producten" at bounding box center [306, 48] width 35 height 35
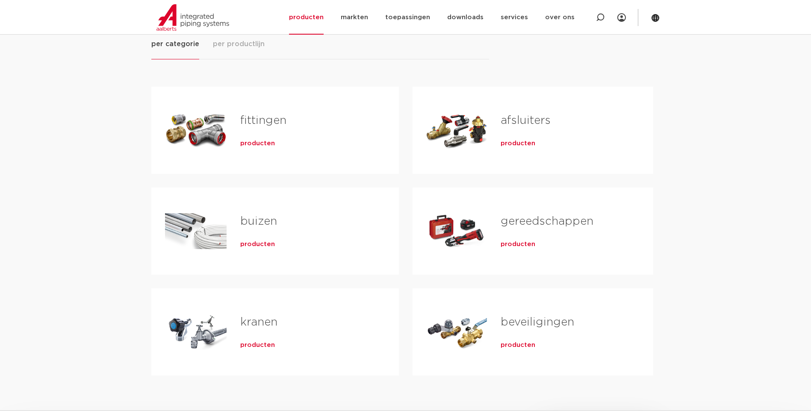
scroll to position [128, 0]
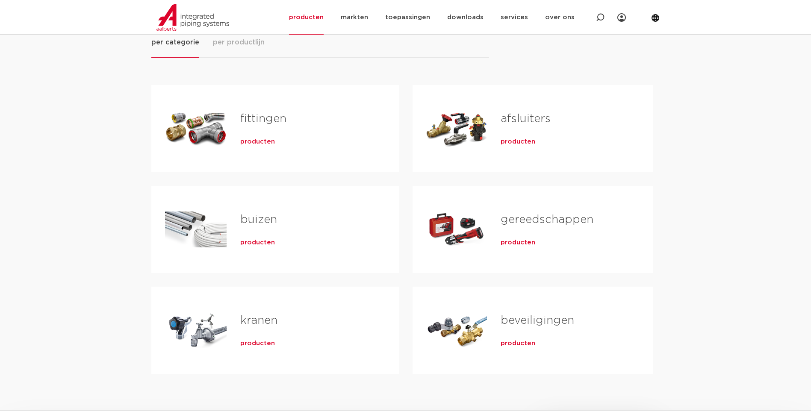
click at [253, 344] on span "producten" at bounding box center [257, 343] width 35 height 9
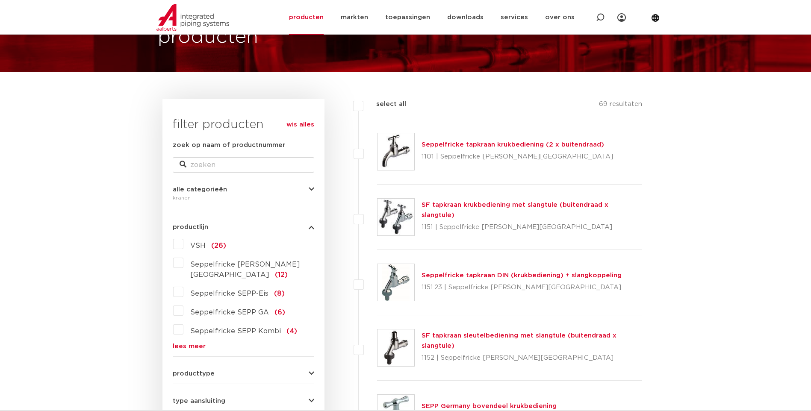
scroll to position [85, 0]
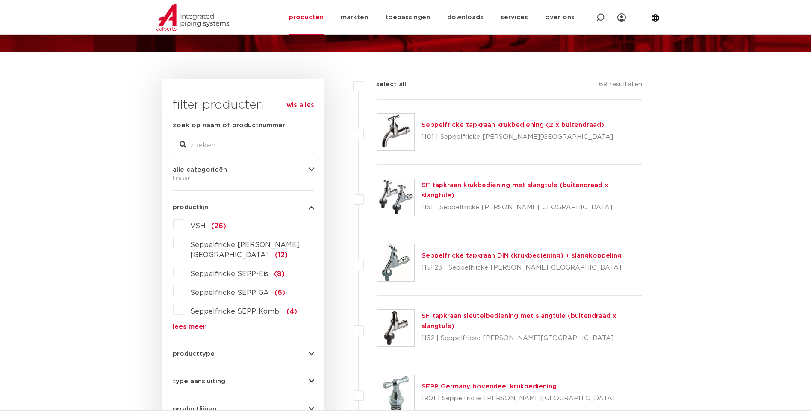
click at [190, 323] on link "lees meer" at bounding box center [243, 326] width 141 height 6
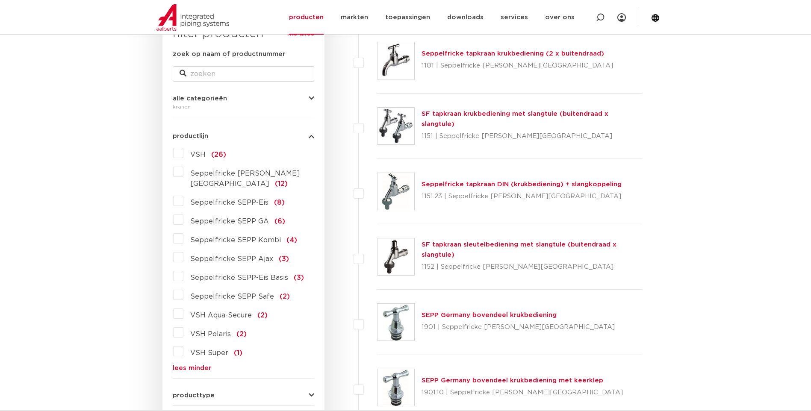
scroll to position [171, 0]
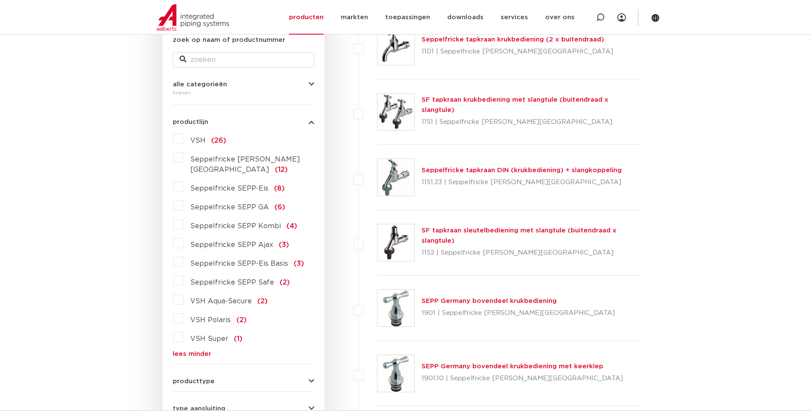
click at [183, 293] on label "VSH Aqua-Secure (2)" at bounding box center [225, 300] width 84 height 14
click at [0, 0] on input "VSH Aqua-Secure (2)" at bounding box center [0, 0] width 0 height 0
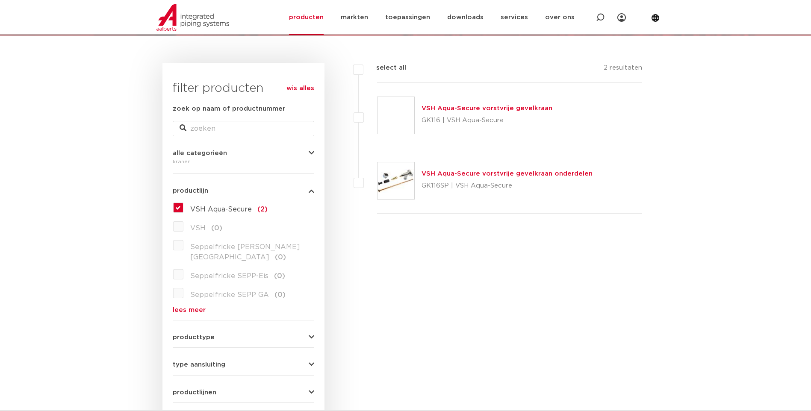
scroll to position [85, 0]
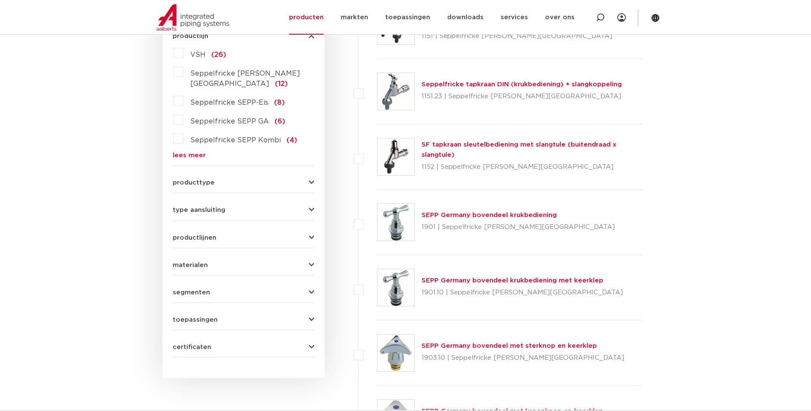
scroll to position [256, 0]
drag, startPoint x: 270, startPoint y: 207, endPoint x: 268, endPoint y: 200, distance: 7.0
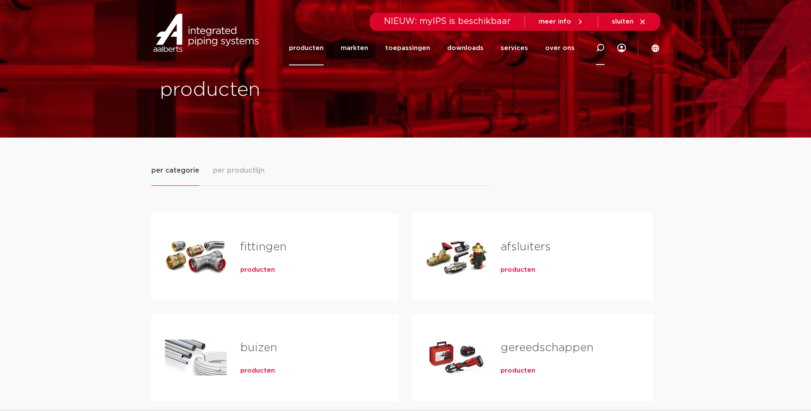
click at [601, 47] on icon at bounding box center [600, 48] width 9 height 9
type input "kogelkraan"
click button "Zoeken" at bounding box center [0, 0] width 0 height 0
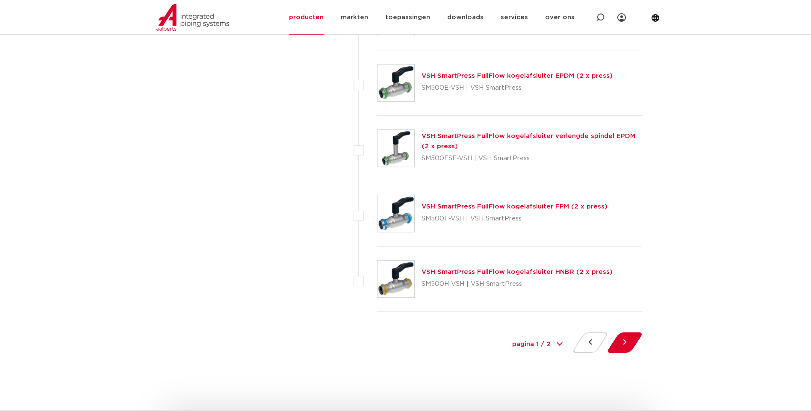
scroll to position [3974, 0]
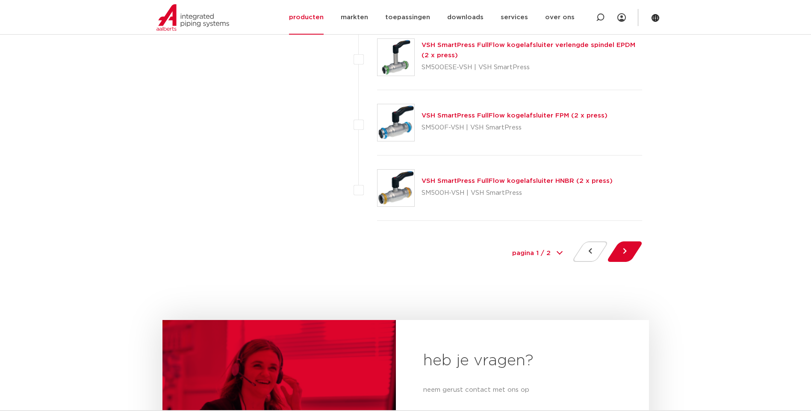
click at [559, 253] on div "pagina 1 / 2 1 2" at bounding box center [537, 253] width 64 height 19
click at [548, 253] on select "pagina 1 / 2 1 2" at bounding box center [537, 253] width 64 height 19
click at [558, 252] on div "pagina 1 / 2 1 2" at bounding box center [537, 253] width 64 height 19
click at [627, 251] on button at bounding box center [624, 251] width 24 height 21
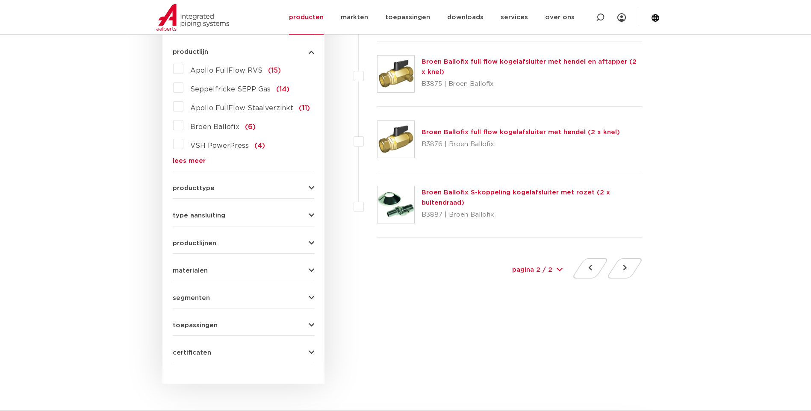
scroll to position [427, 0]
click at [588, 269] on button at bounding box center [590, 268] width 24 height 21
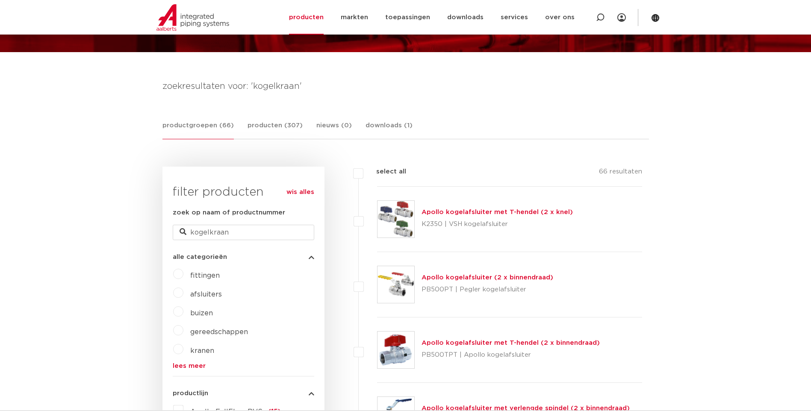
scroll to position [43, 0]
